Goal: Transaction & Acquisition: Purchase product/service

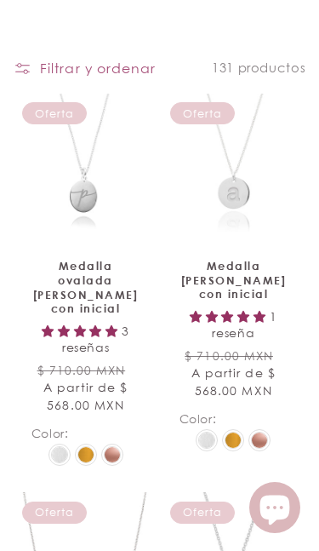
scroll to position [177, 0]
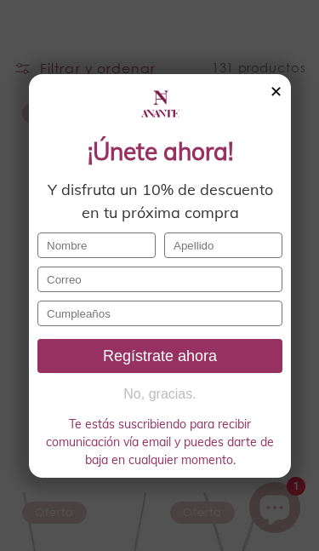
click at [271, 93] on div "✕" at bounding box center [276, 92] width 13 height 19
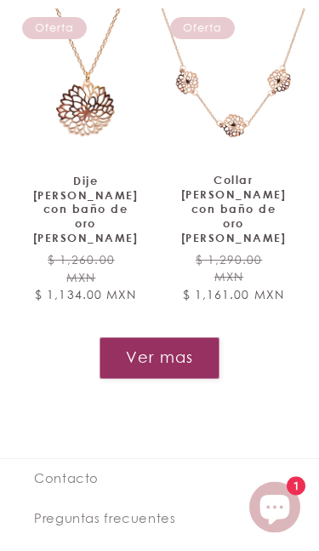
scroll to position [2945, 0]
click at [133, 337] on button "Ver mas" at bounding box center [160, 358] width 120 height 42
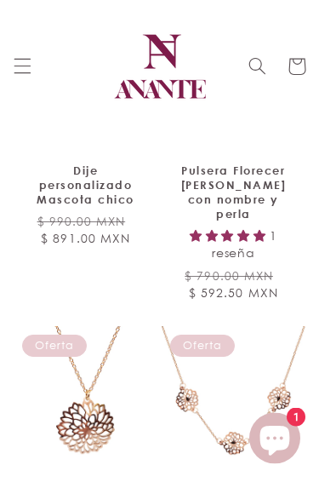
scroll to position [2627, 0]
click at [19, 60] on icon "Menú" at bounding box center [23, 66] width 18 height 18
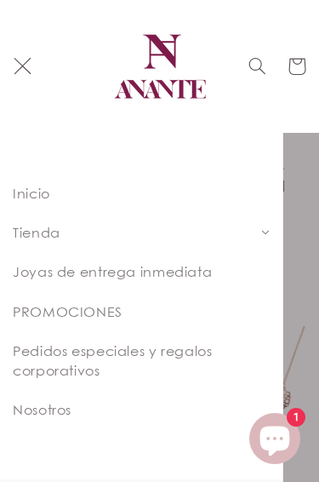
scroll to position [6, 0]
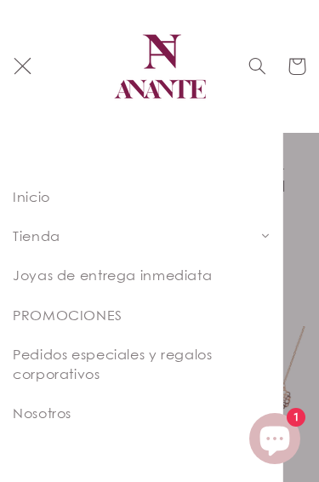
click at [76, 236] on link "Tienda" at bounding box center [141, 235] width 283 height 39
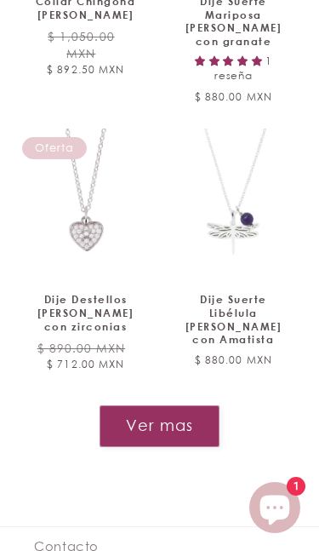
scroll to position [2617, 0]
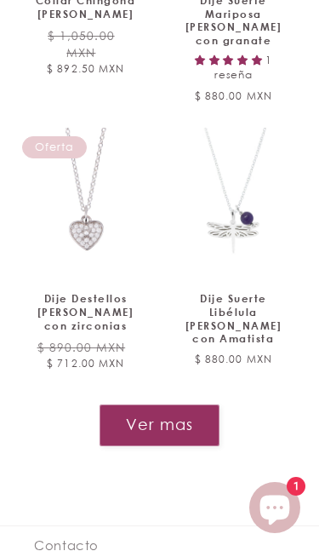
click at [208, 405] on button "Ver mas" at bounding box center [160, 426] width 120 height 42
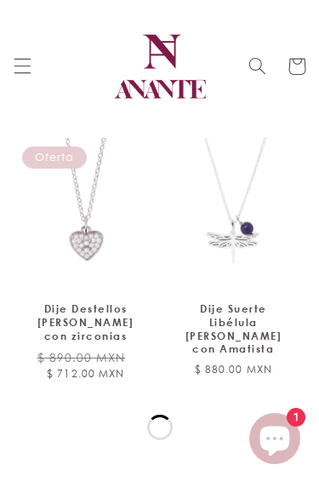
scroll to position [2606, 0]
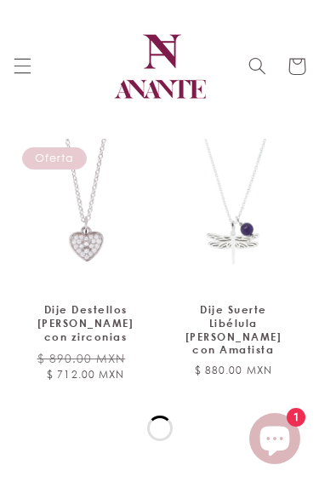
click at [20, 79] on span "Menú" at bounding box center [22, 66] width 39 height 39
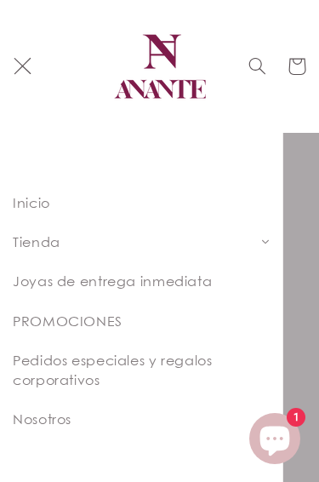
click at [211, 319] on link "PROMOCIONES" at bounding box center [141, 321] width 283 height 39
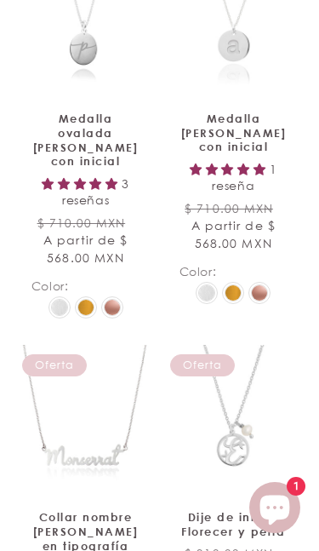
scroll to position [325, 0]
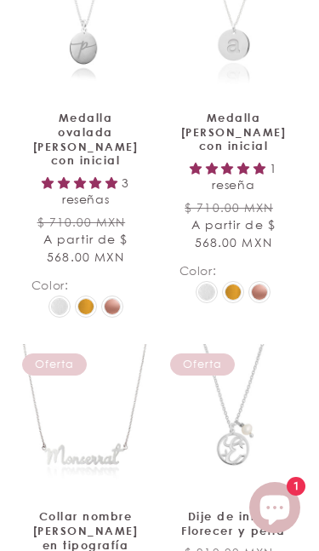
click at [88, 111] on link "Medalla ovalada de plata con inicial" at bounding box center [86, 140] width 109 height 58
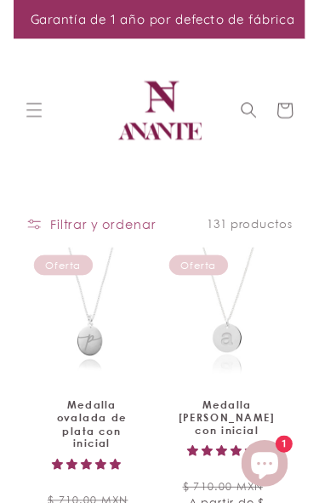
scroll to position [299, 0]
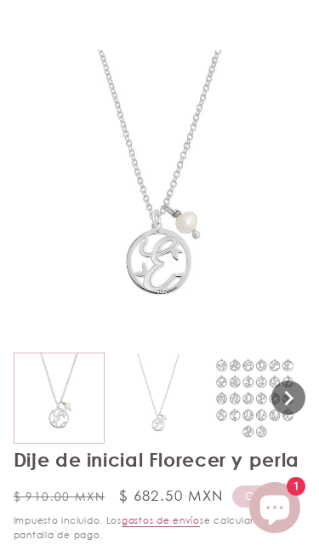
select select "{"isForProduct":true,"id":43667303989402,"title":"A","available":true,"price":6…"
click at [243, 382] on img at bounding box center [254, 398] width 89 height 89
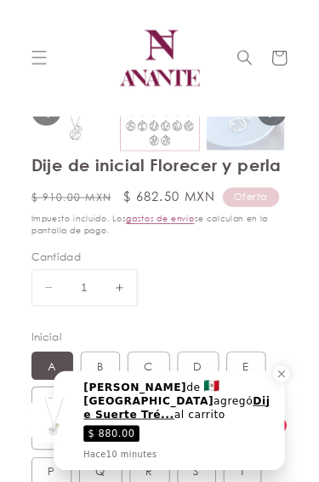
scroll to position [388, 0]
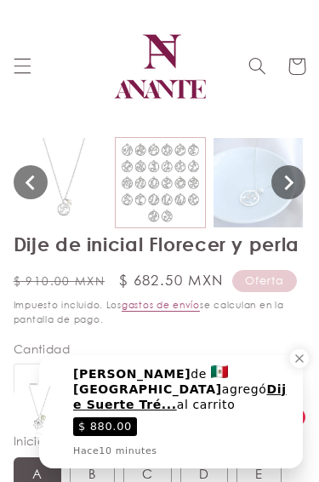
click at [246, 195] on img at bounding box center [258, 182] width 89 height 89
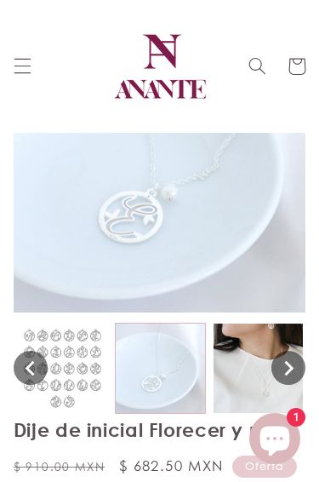
scroll to position [195, 0]
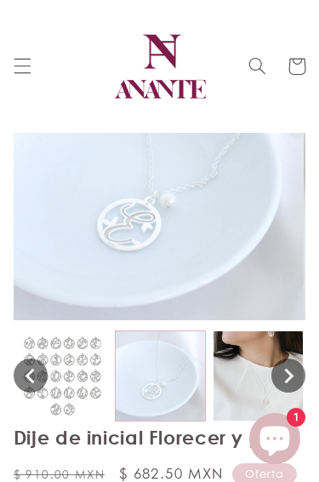
click at [247, 361] on img at bounding box center [258, 375] width 89 height 89
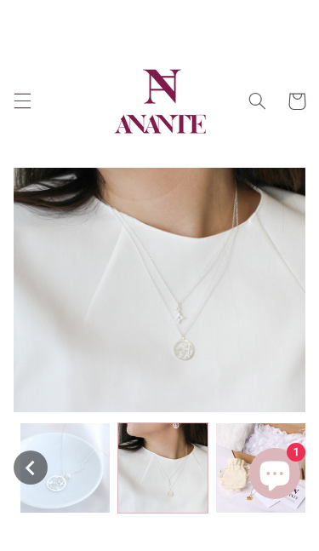
scroll to position [251, 0]
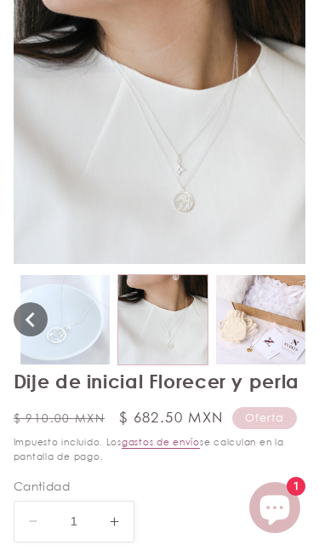
click at [273, 327] on img at bounding box center [260, 319] width 89 height 89
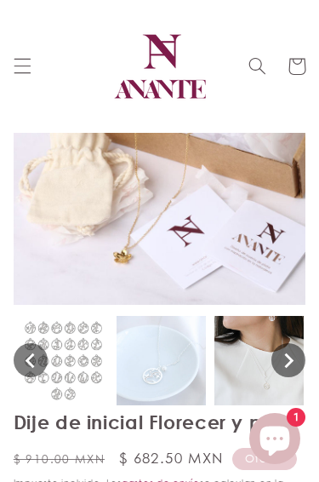
scroll to position [0, 172]
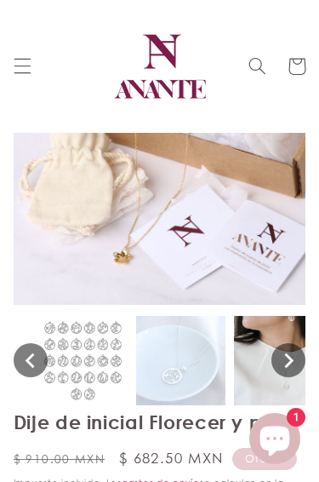
click at [252, 353] on img at bounding box center [278, 360] width 89 height 89
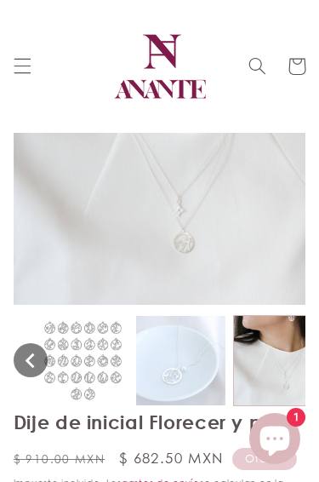
scroll to position [0, 288]
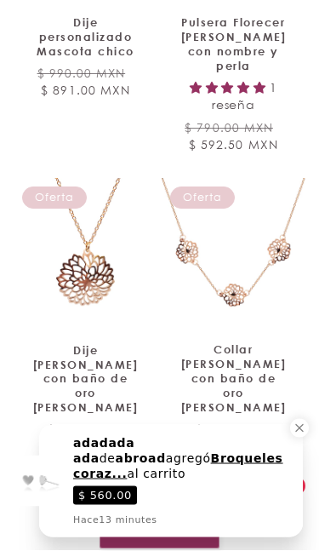
scroll to position [2775, 0]
click at [217, 507] on button "Ver mas" at bounding box center [160, 528] width 120 height 42
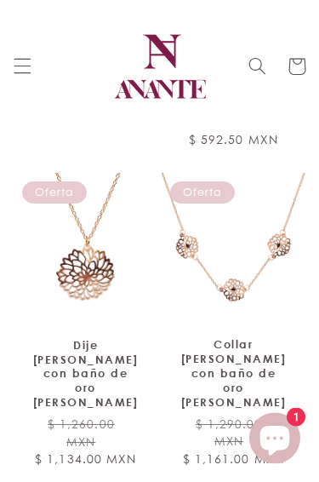
scroll to position [2780, 0]
